Goal: Check status: Check status

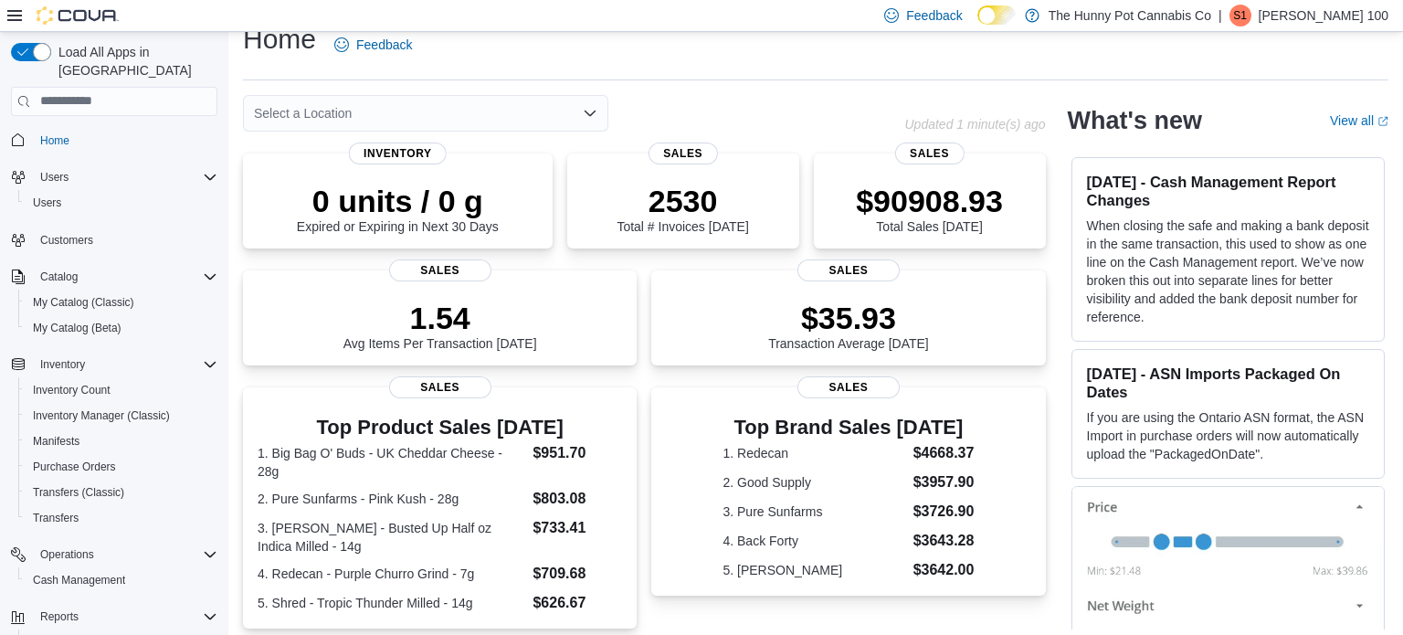
scroll to position [25, 0]
click at [68, 609] on span "Reports" at bounding box center [59, 616] width 38 height 15
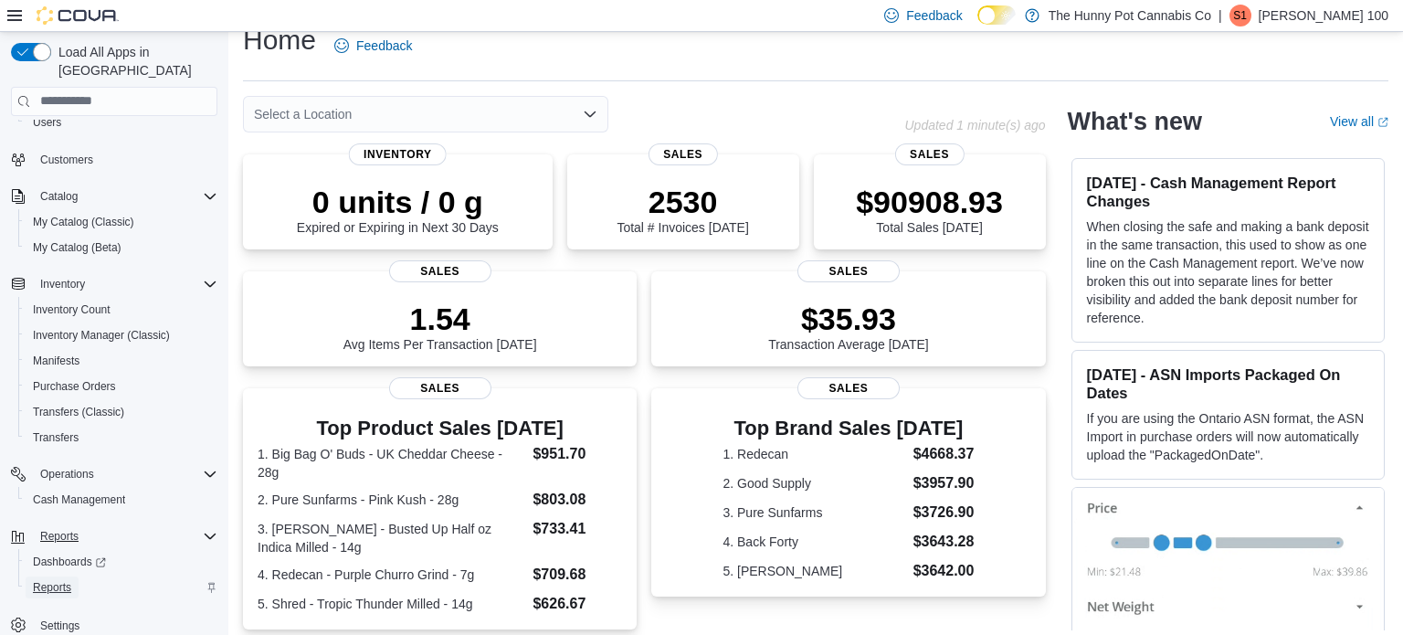
click at [49, 580] on span "Reports" at bounding box center [52, 587] width 38 height 15
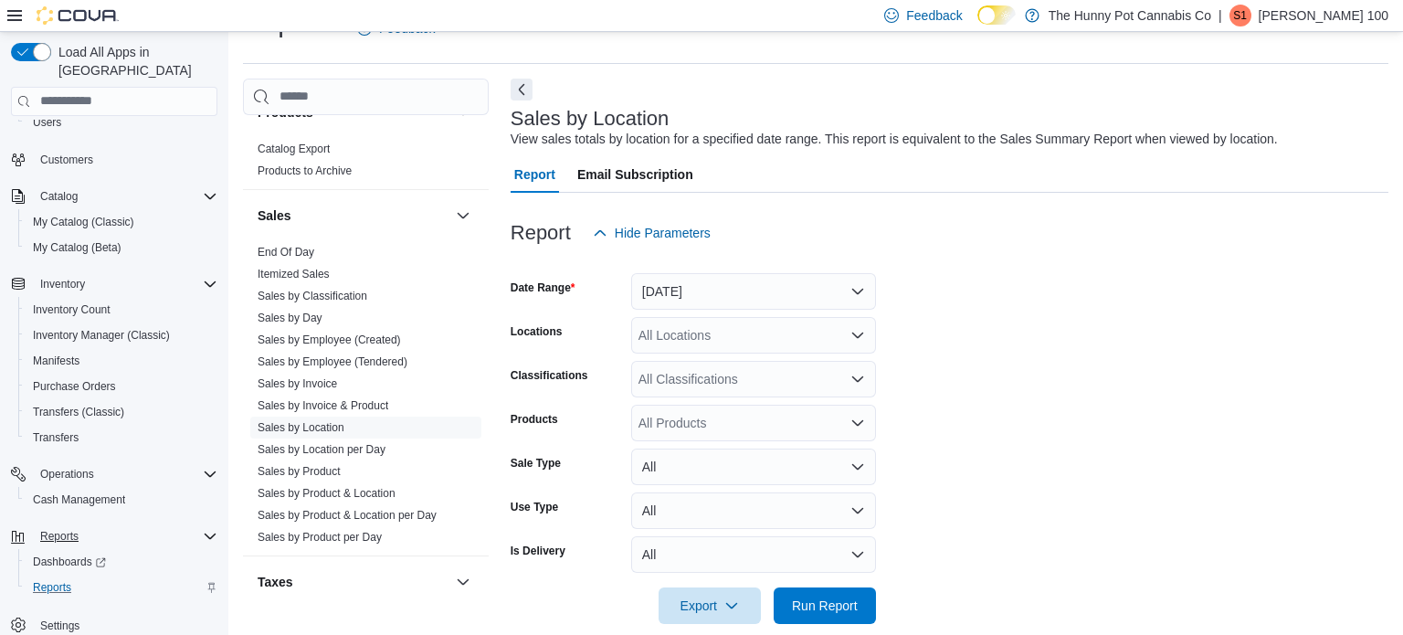
scroll to position [1010, 0]
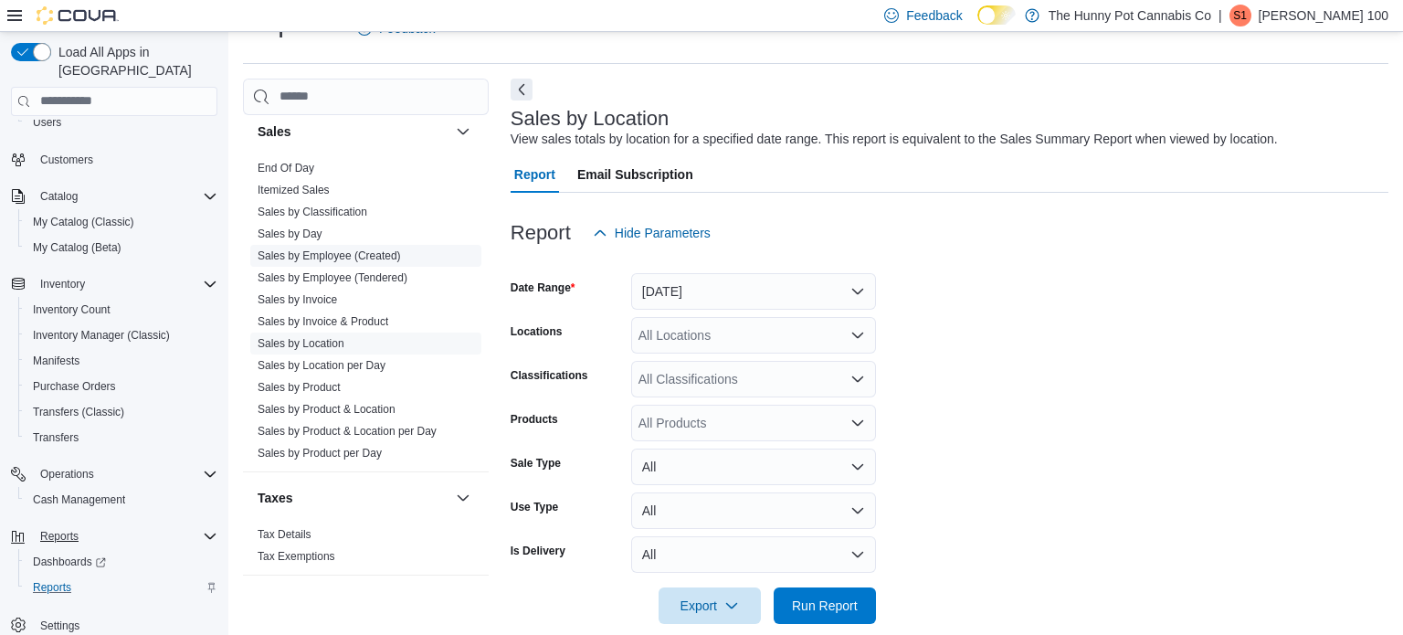
click at [321, 255] on link "Sales by Employee (Created)" at bounding box center [329, 255] width 143 height 13
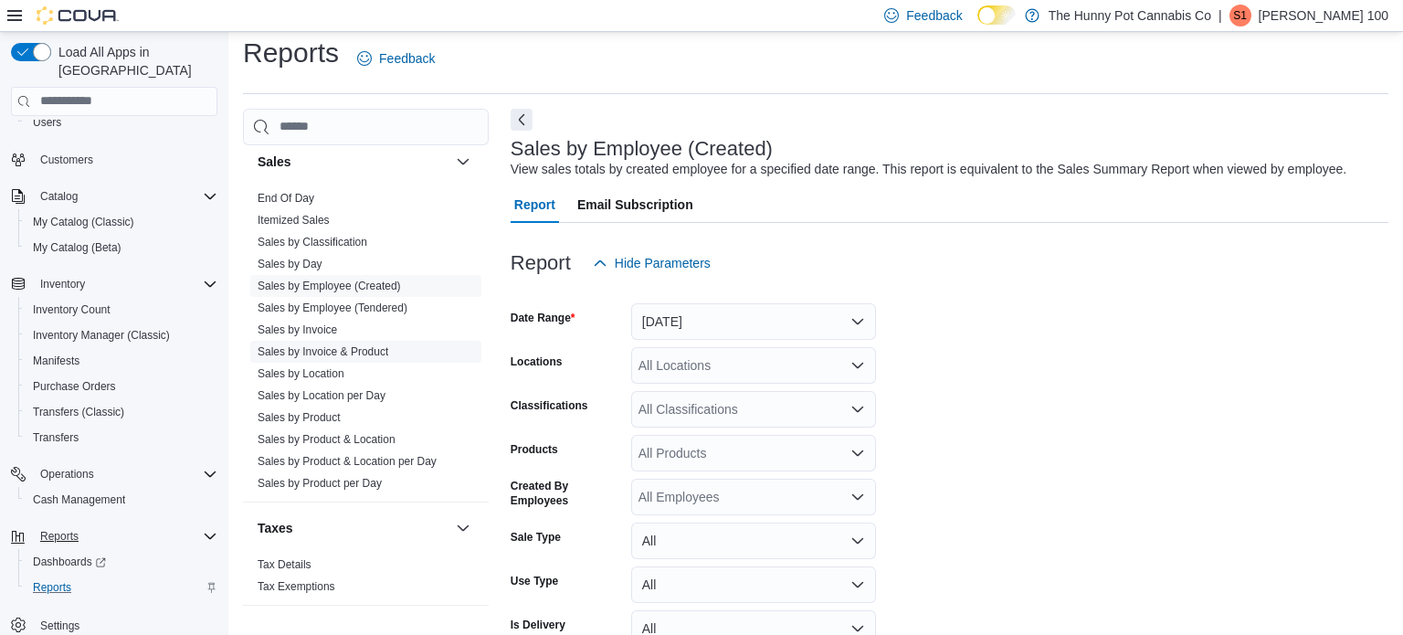
scroll to position [42, 0]
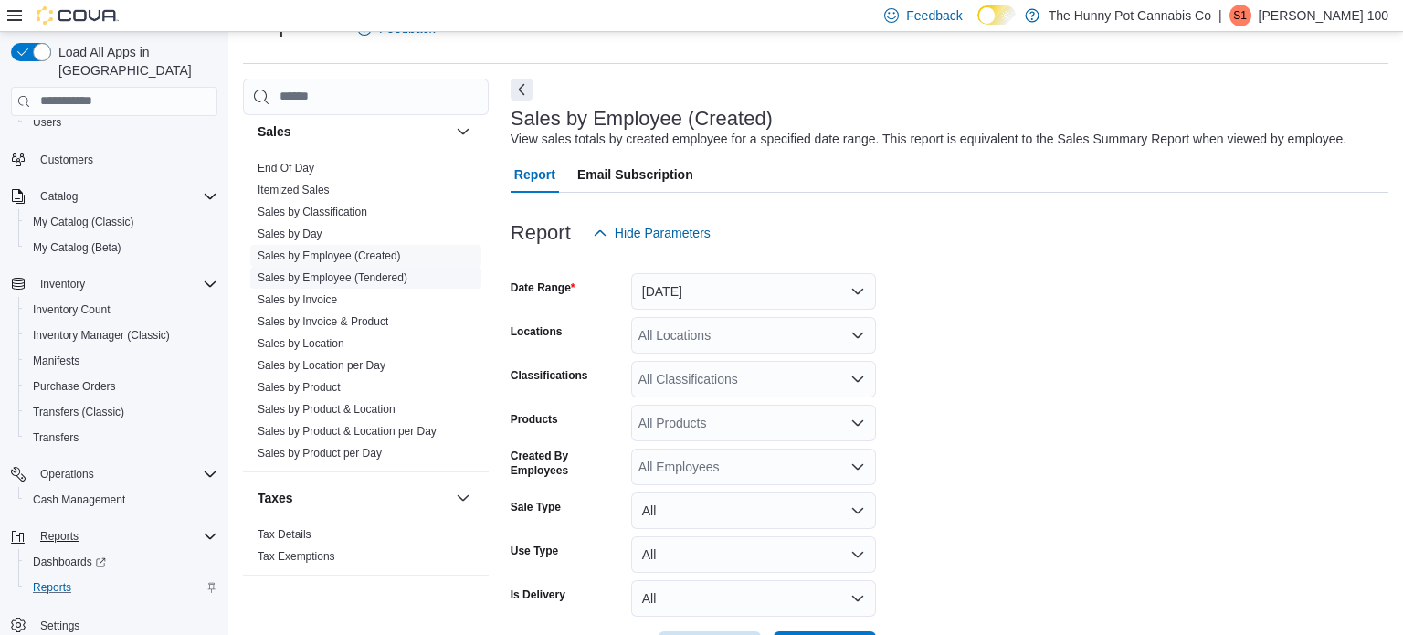
click at [329, 271] on link "Sales by Employee (Tendered)" at bounding box center [333, 277] width 150 height 13
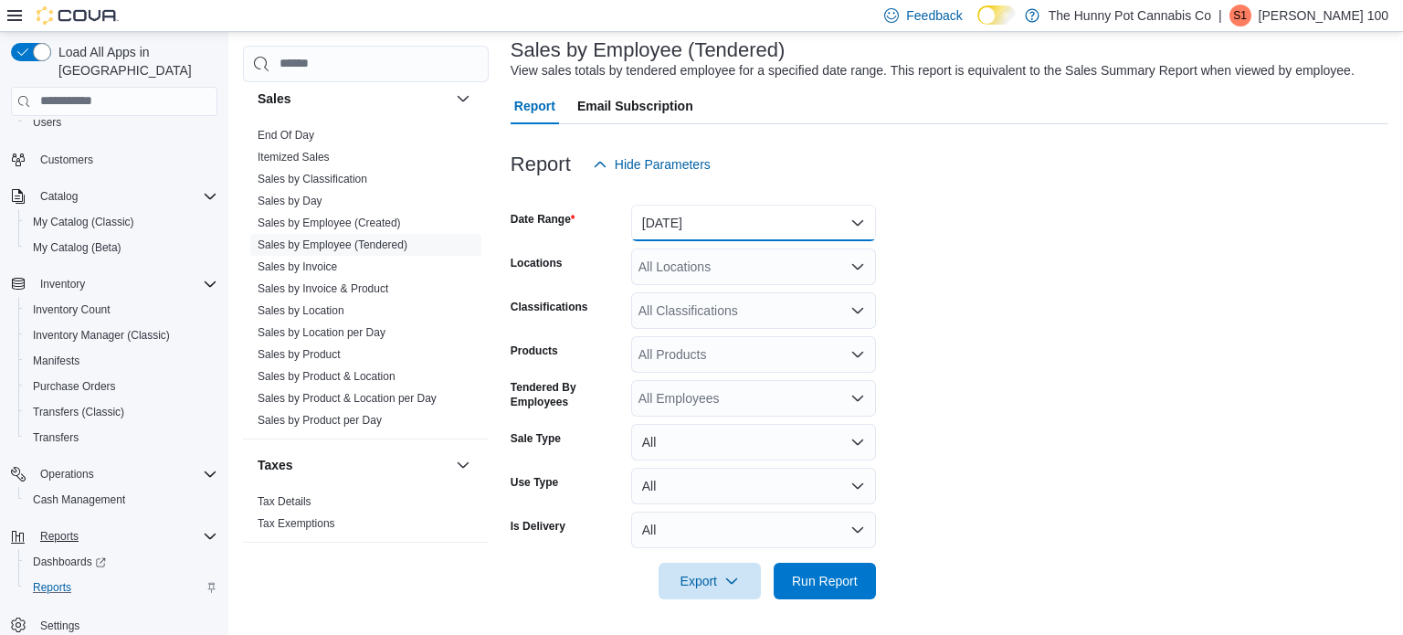
click at [776, 227] on button "[DATE]" at bounding box center [753, 223] width 245 height 37
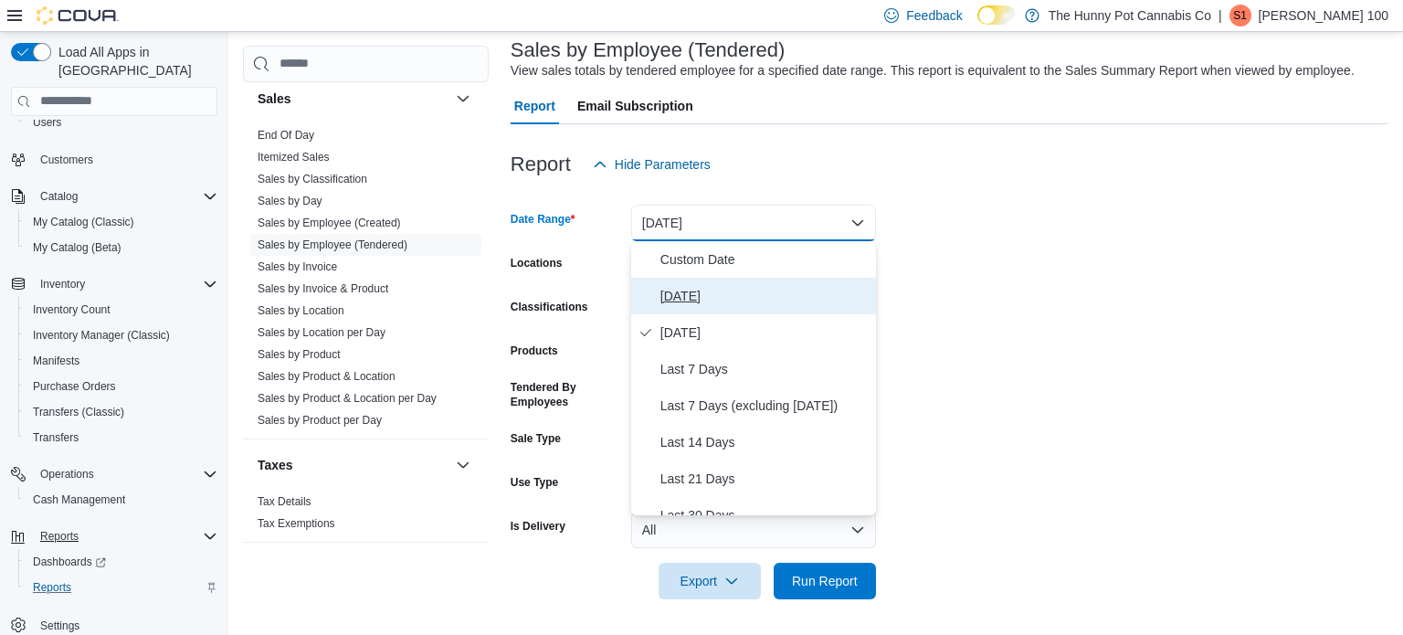
click at [731, 296] on span "[DATE]" at bounding box center [764, 296] width 208 height 22
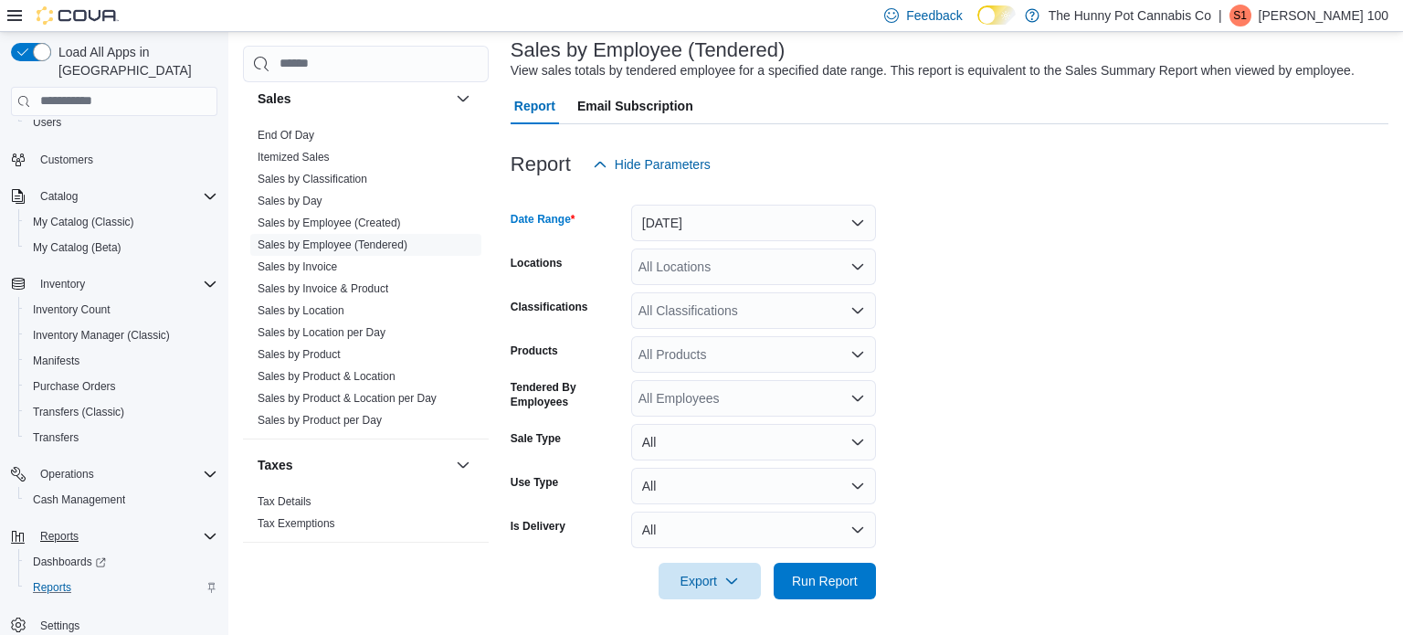
click at [773, 268] on div "All Locations" at bounding box center [753, 266] width 245 height 37
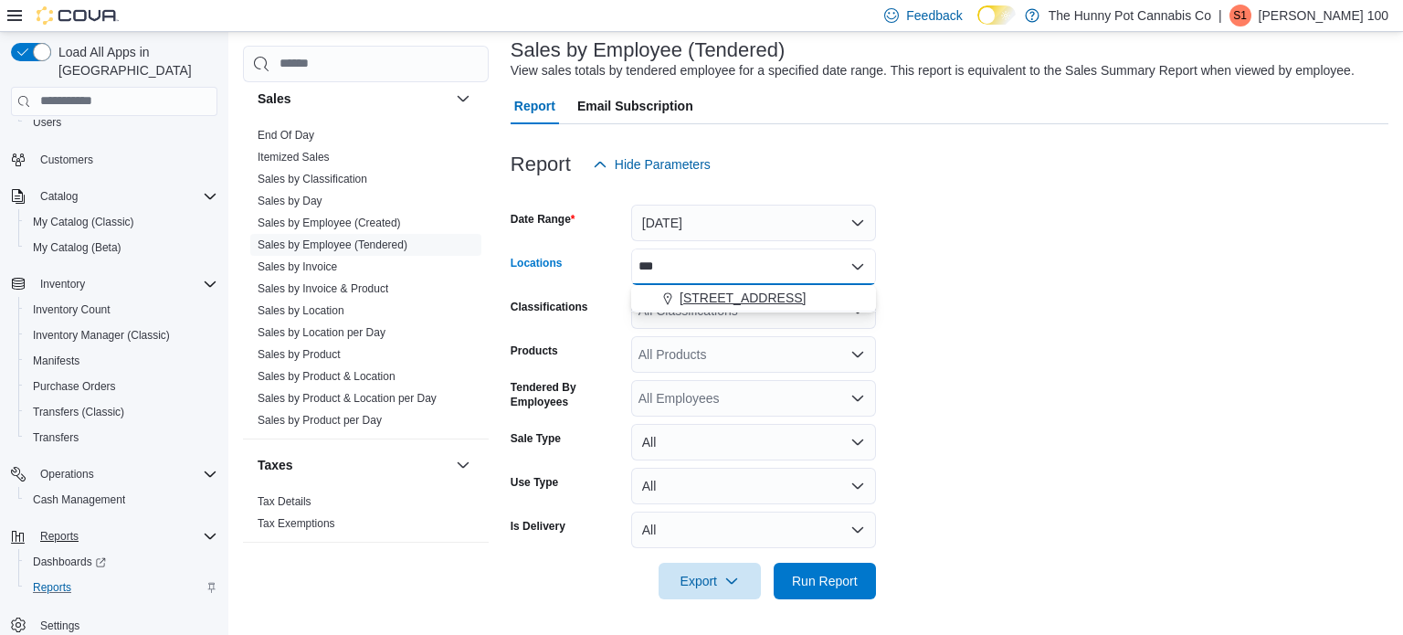
type input "***"
click at [733, 301] on span "[STREET_ADDRESS]" at bounding box center [742, 298] width 126 height 18
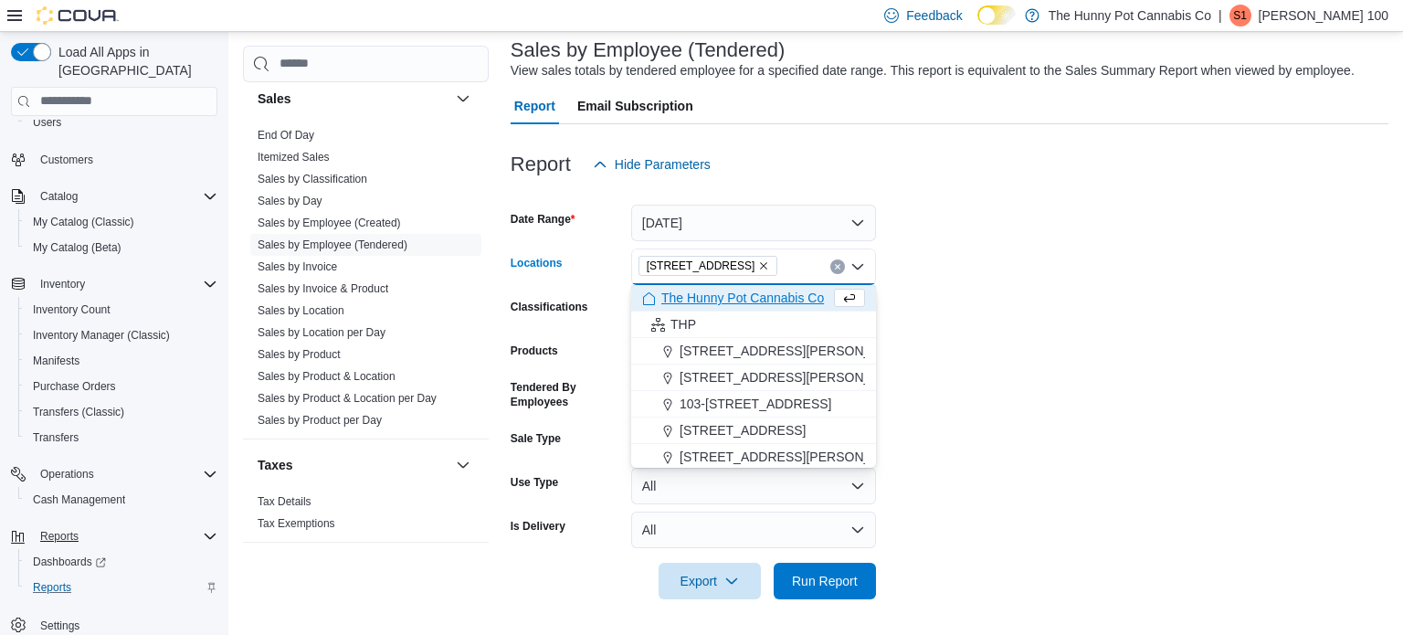
click at [983, 414] on form "Date Range [DATE] Locations [STREET_ADDRESS] Selected. [STREET_ADDRESS] Press B…" at bounding box center [949, 391] width 878 height 416
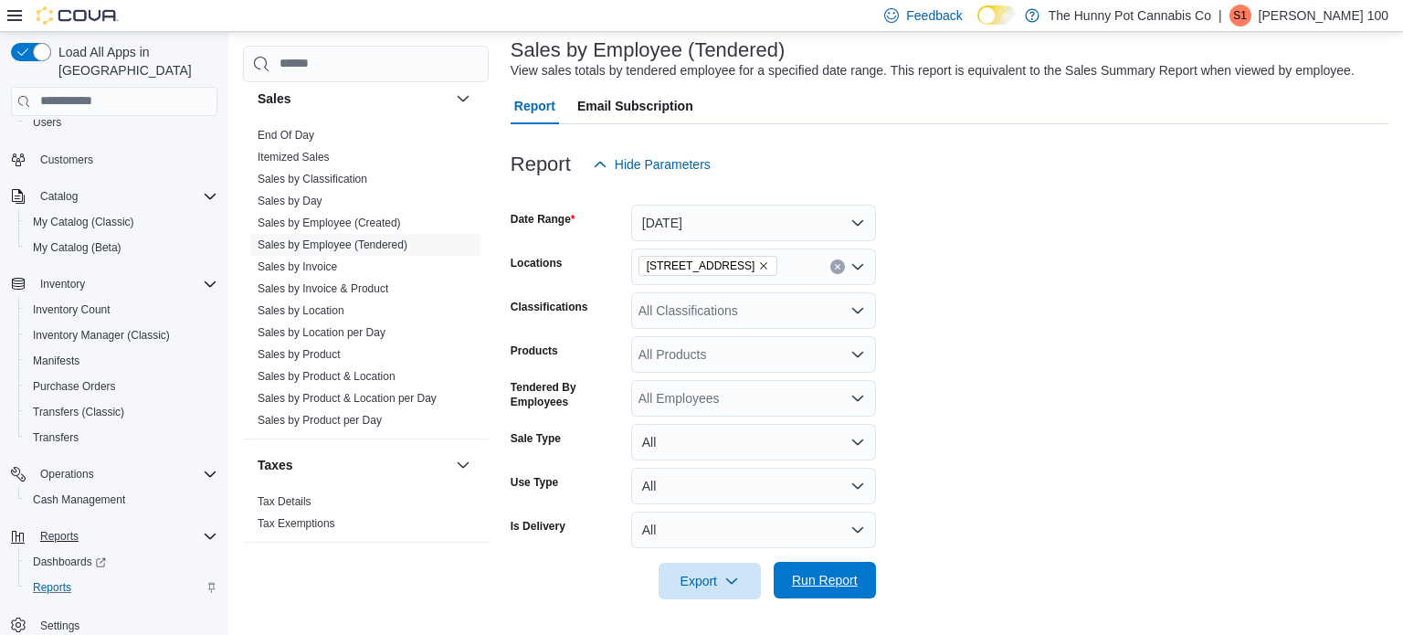
click at [832, 579] on span "Run Report" at bounding box center [825, 580] width 66 height 18
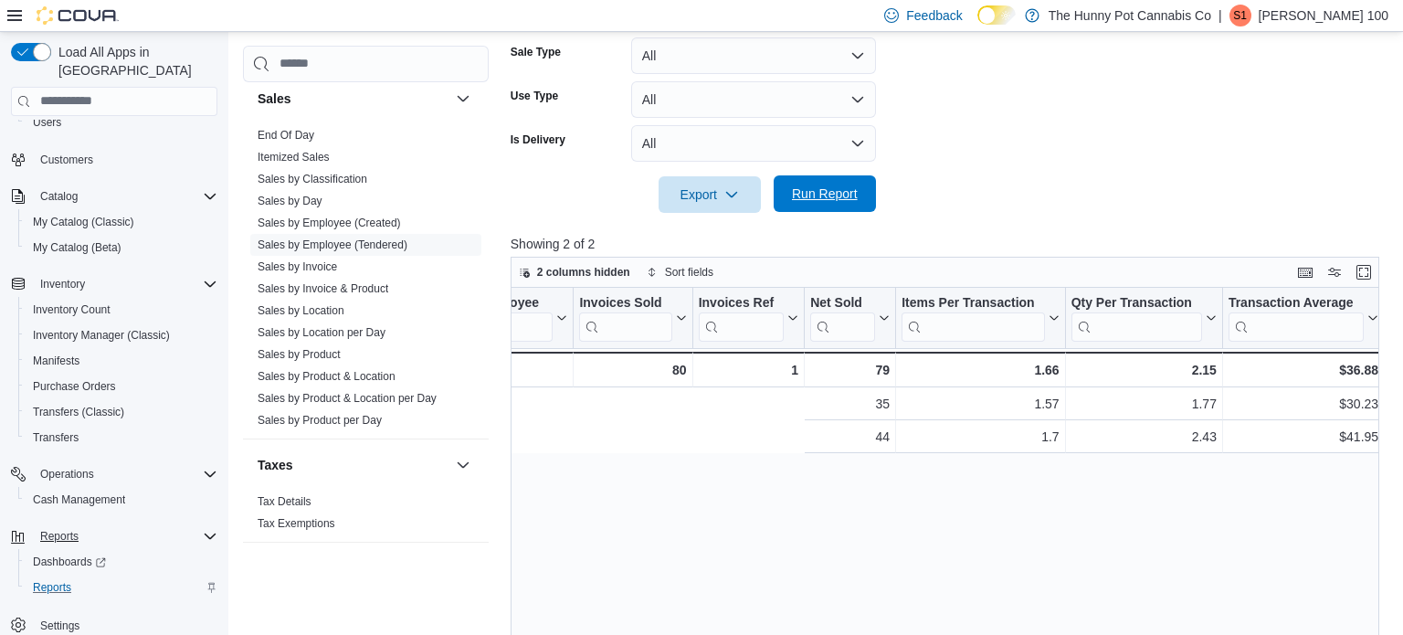
scroll to position [0, 659]
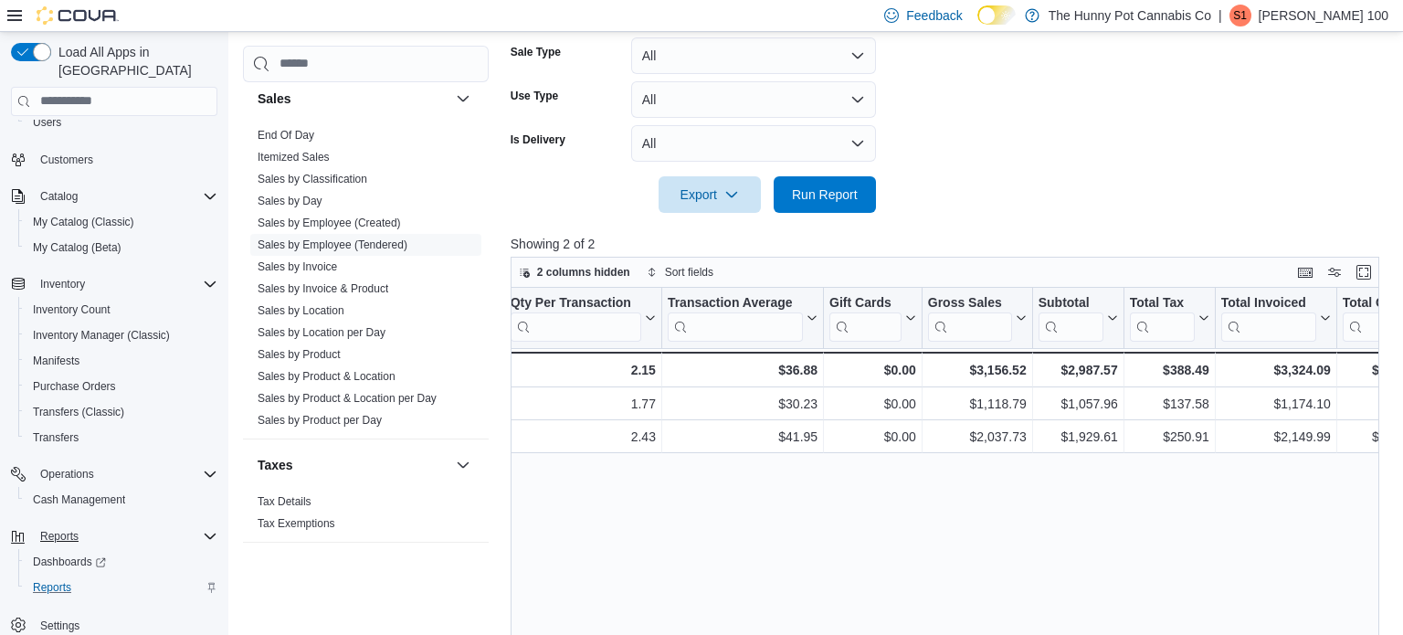
click at [1204, 160] on form "Date Range [DATE] Locations [STREET_ADDRESS] Classifications All Classification…" at bounding box center [949, 4] width 878 height 416
click at [1026, 219] on div at bounding box center [949, 224] width 878 height 22
